Goal: Use online tool/utility: Utilize a website feature to perform a specific function

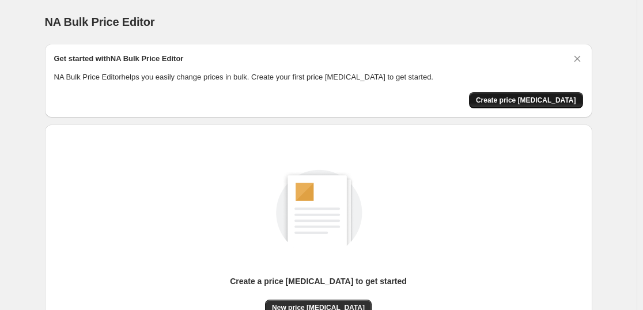
click at [518, 102] on span "Create price [MEDICAL_DATA]" at bounding box center [526, 100] width 100 height 9
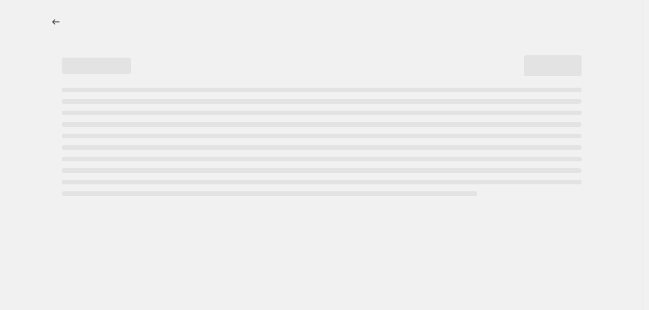
select select "percentage"
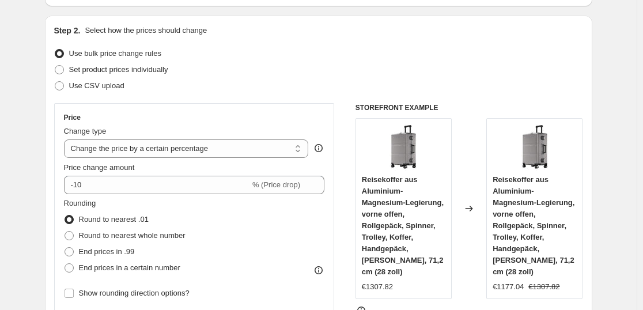
scroll to position [173, 0]
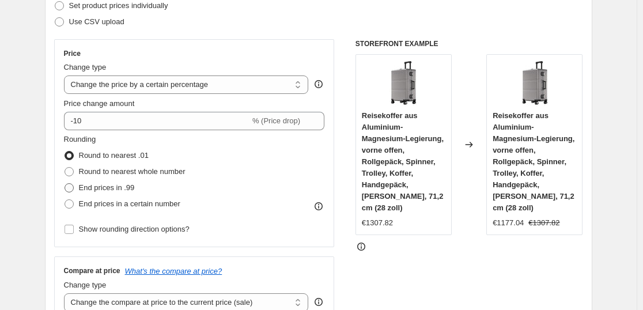
click at [70, 190] on span at bounding box center [69, 187] width 9 height 9
click at [65, 184] on input "End prices in .99" at bounding box center [65, 183] width 1 height 1
radio input "true"
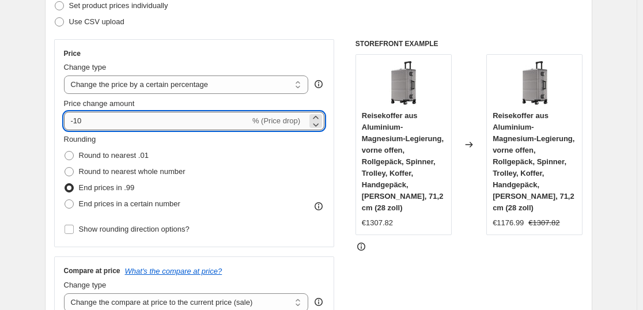
click at [92, 126] on input "-10" at bounding box center [157, 121] width 186 height 18
type input "-1"
type input "-9"
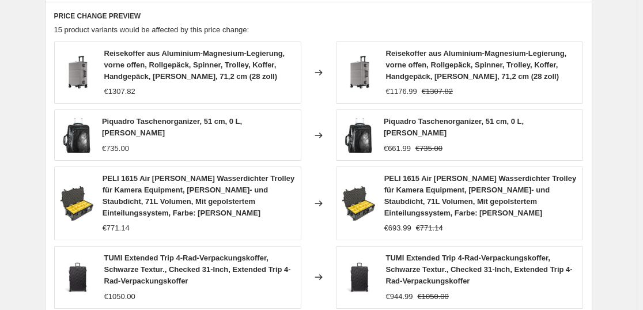
scroll to position [900, 0]
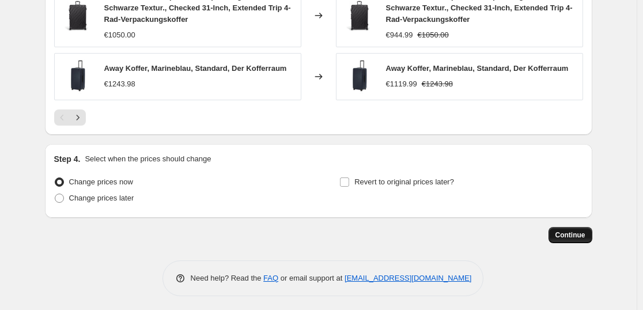
type input "-42"
click at [582, 233] on span "Continue" at bounding box center [571, 235] width 30 height 9
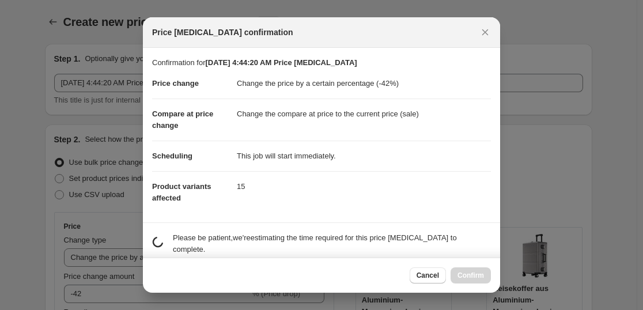
scroll to position [0, 0]
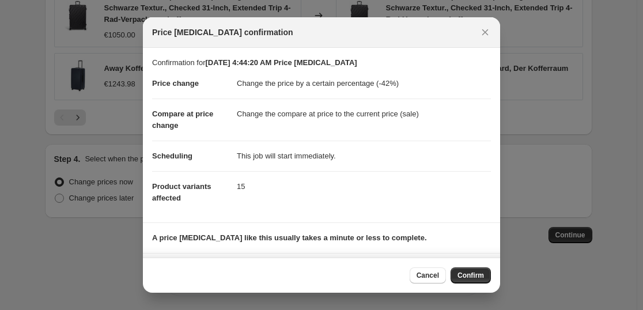
click at [488, 279] on button "Confirm" at bounding box center [471, 276] width 40 height 16
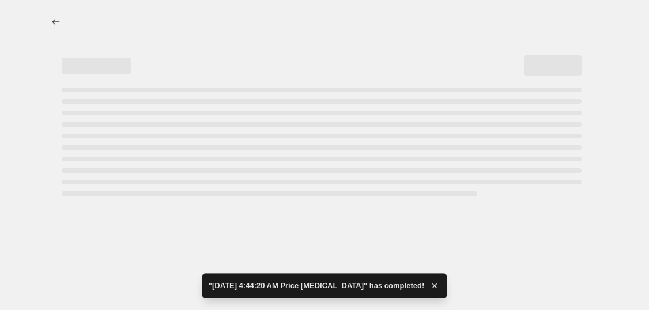
select select "percentage"
